Goal: Task Accomplishment & Management: Complete application form

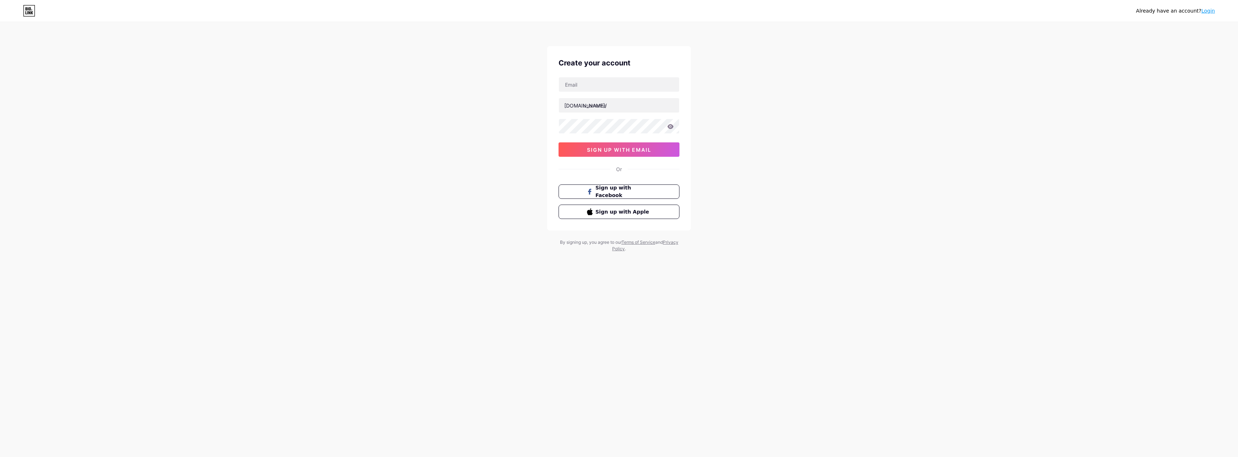
click at [602, 77] on div at bounding box center [618, 84] width 121 height 15
click at [579, 77] on div "Create your account [DOMAIN_NAME]/ 0cAFcWeA7c_16wTKR057MdhZM1nJjzzvswttstbP40Nq…" at bounding box center [619, 138] width 144 height 185
click at [586, 85] on input "text" at bounding box center [619, 84] width 120 height 14
type input "[EMAIL_ADDRESS][DOMAIN_NAME]"
type input "a"
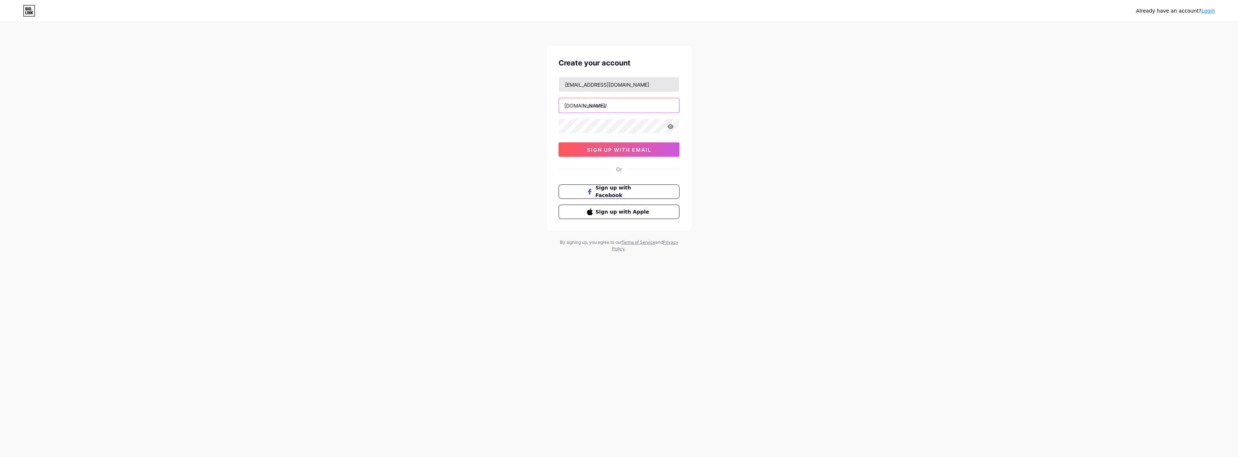
type input "a"
click at [635, 109] on input "amandadesign" at bounding box center [619, 105] width 120 height 14
drag, startPoint x: 630, startPoint y: 104, endPoint x: 598, endPoint y: 110, distance: 31.8
click at [602, 117] on div "[EMAIL_ADDRESS][DOMAIN_NAME] [DOMAIN_NAME]/ amandadesign 0cAFcWeA7c_16wTKR057Md…" at bounding box center [618, 117] width 121 height 80
click at [634, 100] on input "amandadesign" at bounding box center [619, 105] width 120 height 14
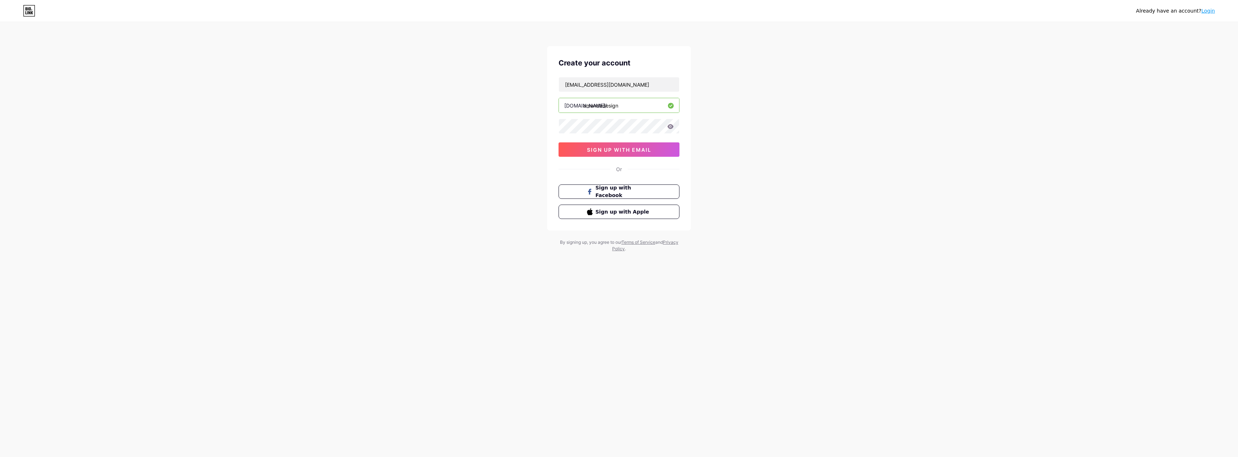
drag, startPoint x: 621, startPoint y: 105, endPoint x: 582, endPoint y: 105, distance: 39.2
click at [582, 105] on div "[DOMAIN_NAME]/ amandadesign" at bounding box center [618, 105] width 121 height 15
click at [635, 110] on input "amandadesign" at bounding box center [619, 105] width 120 height 14
drag, startPoint x: 629, startPoint y: 104, endPoint x: 583, endPoint y: 103, distance: 46.1
click at [583, 103] on input "amandadesign" at bounding box center [619, 105] width 120 height 14
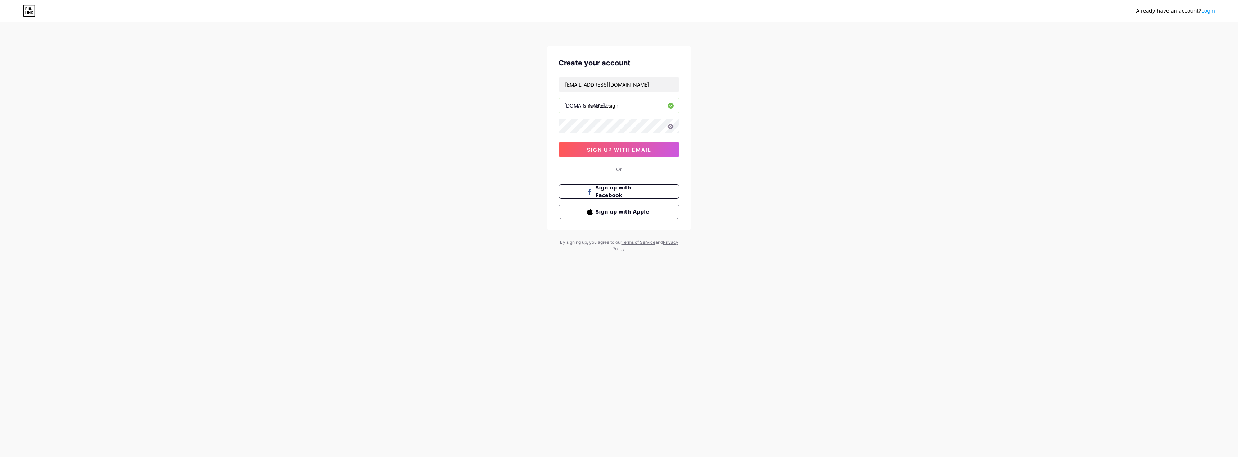
type input "p"
type input "amandapanda"
click at [727, 122] on div "Already have an account? Login Create your account [EMAIL_ADDRESS][DOMAIN_NAME]…" at bounding box center [619, 137] width 1238 height 275
click at [610, 149] on span "sign up with email" at bounding box center [619, 150] width 64 height 6
